Goal: Transaction & Acquisition: Purchase product/service

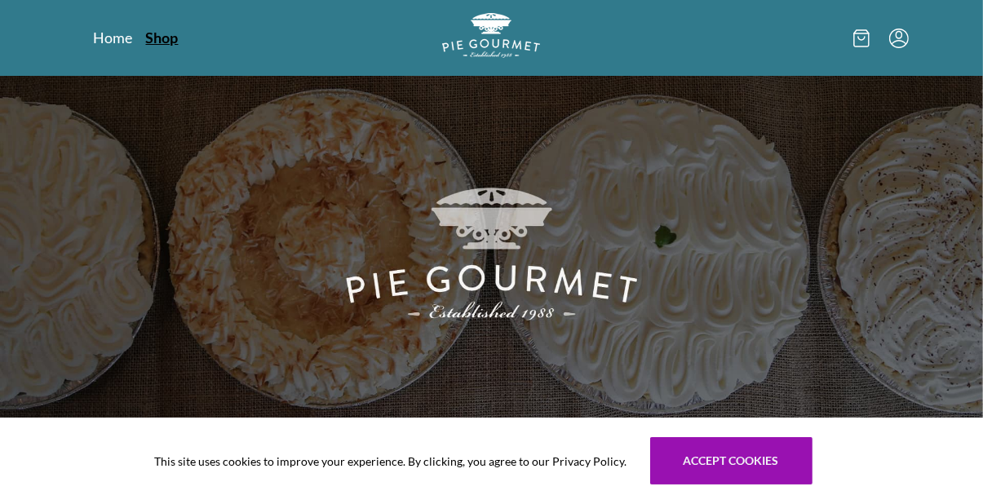
click at [161, 37] on link "Shop" at bounding box center [162, 38] width 33 height 20
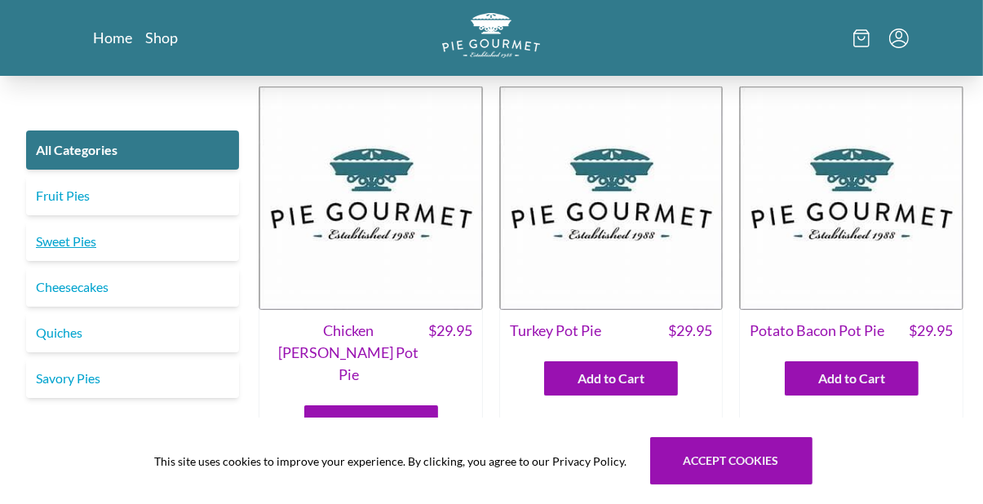
click at [53, 238] on link "Sweet Pies" at bounding box center [132, 241] width 213 height 39
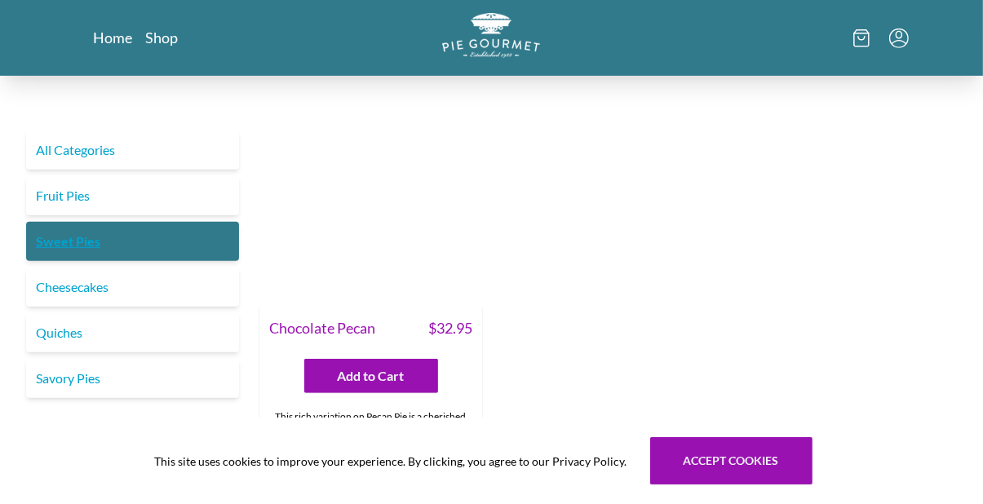
scroll to position [743, 0]
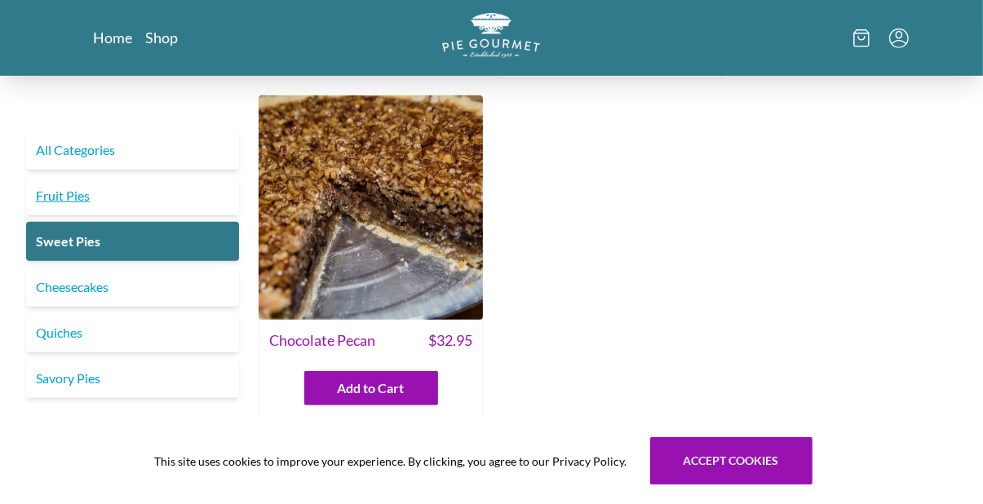
click at [66, 193] on link "Fruit Pies" at bounding box center [132, 195] width 213 height 39
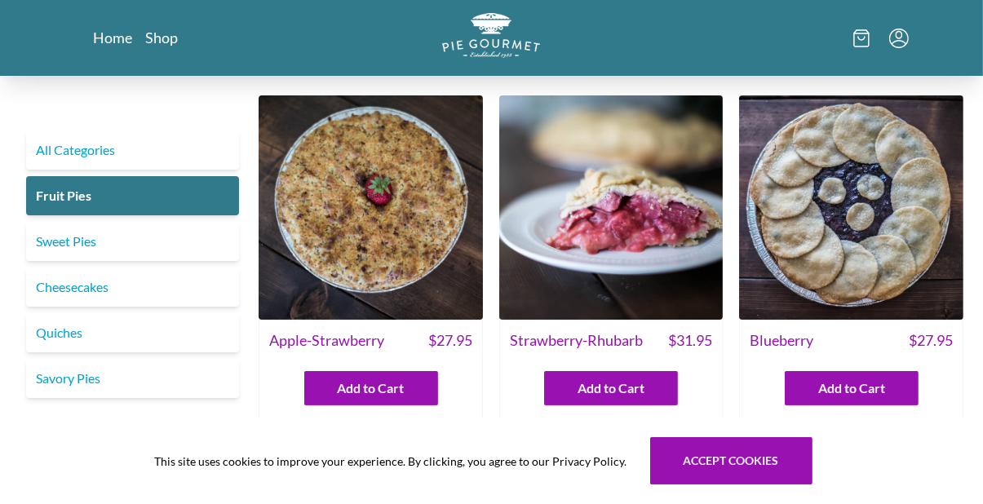
click at [920, 431] on div "This site uses cookies to improve your experience. By clicking, you agree to ou…" at bounding box center [491, 461] width 983 height 86
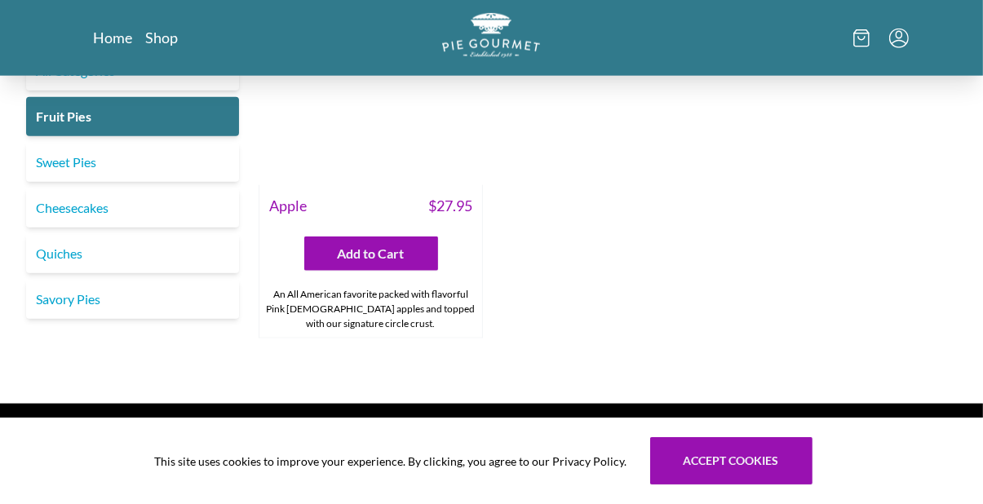
scroll to position [1769, 0]
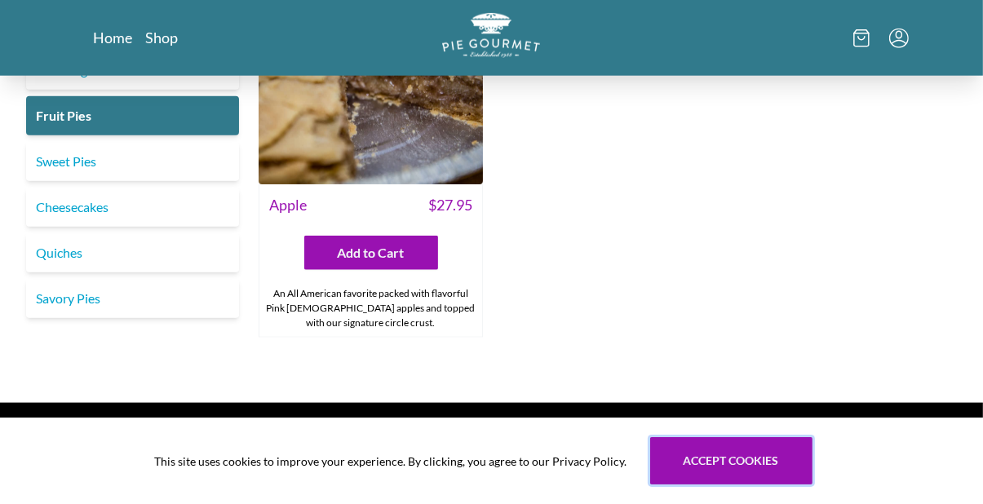
click at [758, 485] on button "Accept cookies" at bounding box center [731, 460] width 162 height 47
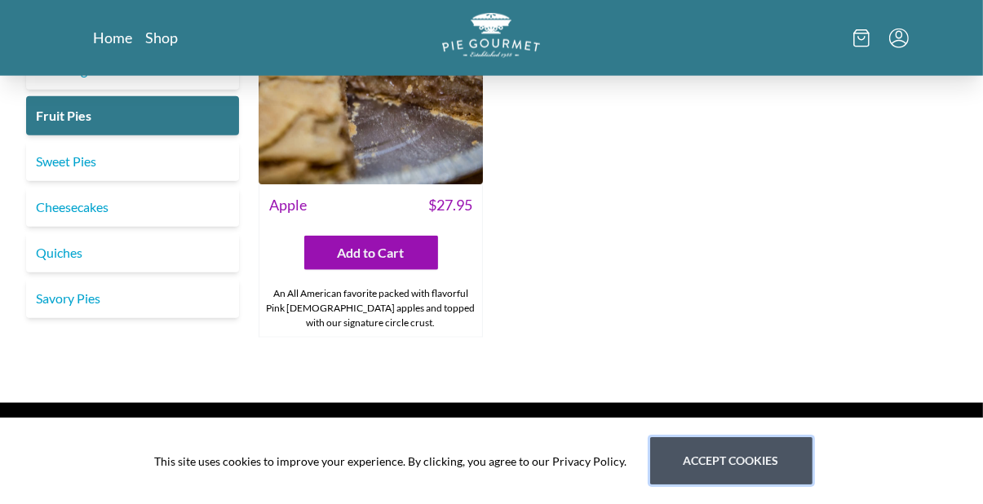
click at [773, 485] on button "Accept cookies" at bounding box center [731, 460] width 162 height 47
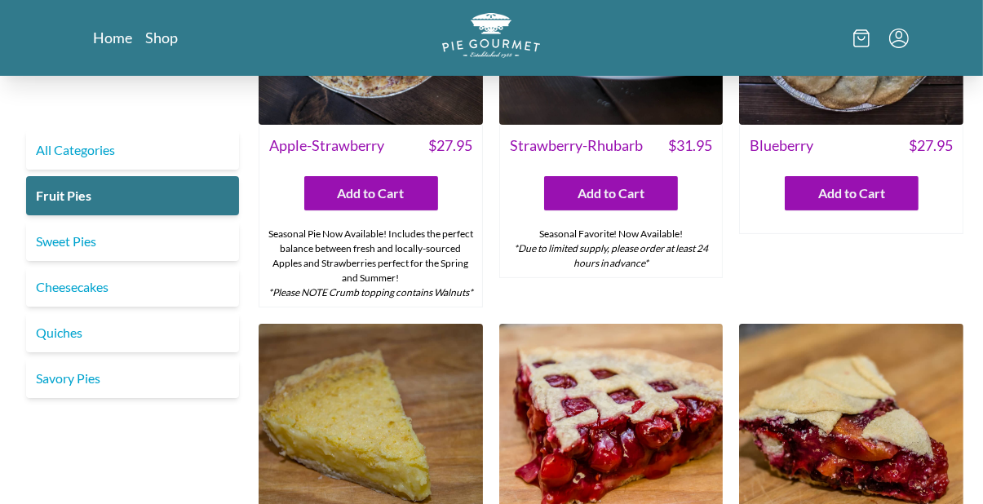
scroll to position [0, 0]
